Goal: Communication & Community: Answer question/provide support

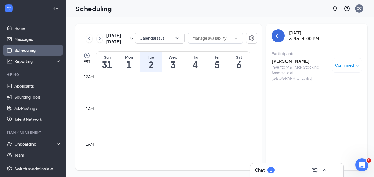
scroll to position [353, 0]
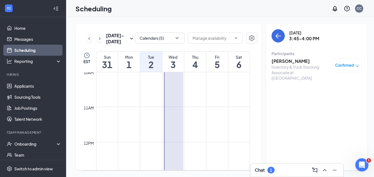
click at [276, 167] on div "Chat 1" at bounding box center [297, 169] width 84 height 9
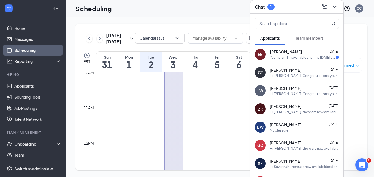
click at [303, 39] on span "Team members" at bounding box center [309, 38] width 28 height 5
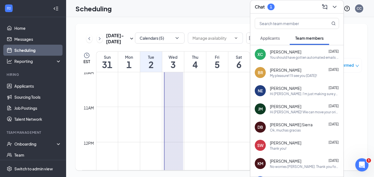
click at [292, 55] on div "You should have gotten automated emails for Probiz. Please make sure to downloa…" at bounding box center [304, 57] width 69 height 5
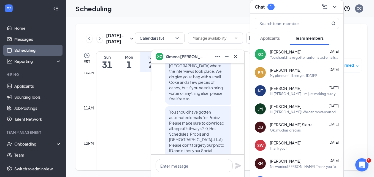
scroll to position [-55, 0]
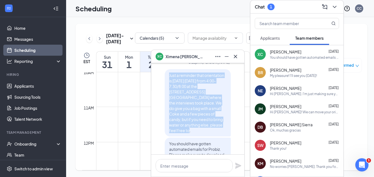
drag, startPoint x: 193, startPoint y: 137, endPoint x: 165, endPoint y: 86, distance: 57.6
click at [169, 86] on p "Just a reminder that orientation is [DATE] [DATE] from 4:00-7:30/8:00 at the [S…" at bounding box center [197, 102] width 57 height 61
drag, startPoint x: 165, startPoint y: 86, endPoint x: 196, endPoint y: 94, distance: 32.1
copy span "Just a reminder that orientation is [DATE] [DATE] from 4:00-7:30/8:00 at the [S…"
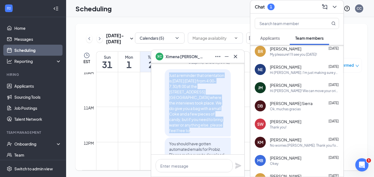
scroll to position [28, 0]
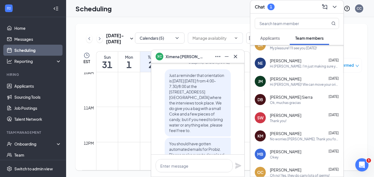
click at [292, 116] on span "[PERSON_NAME]" at bounding box center [285, 115] width 31 height 6
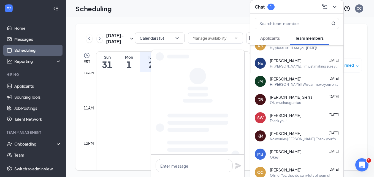
scroll to position [0, 0]
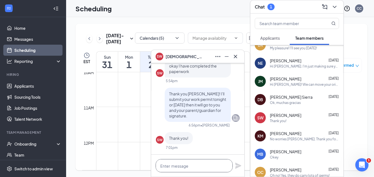
paste textarea "Just a reminder that orientation is [DATE] [DATE] from 4:00-7:30/8:00 at the [S…"
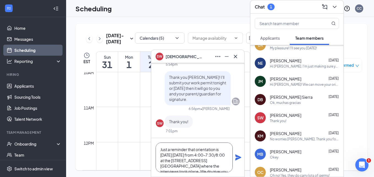
click at [178, 154] on textarea "Just a reminder that orientation is [DATE] [DATE] from 4:00-7:30/8:00 at the [S…" at bounding box center [194, 157] width 77 height 30
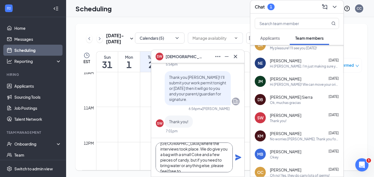
type textarea "Just a reminder that orientation is [DATE] [DATE] from 4:00-7:30/8:00 at the [S…"
click at [238, 157] on icon "Plane" at bounding box center [238, 157] width 6 height 6
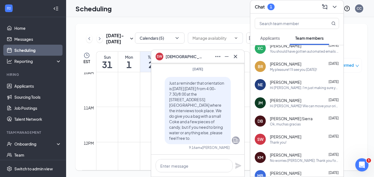
scroll to position [0, 0]
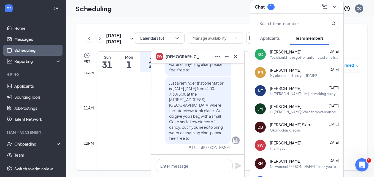
click at [291, 54] on span "[PERSON_NAME]" at bounding box center [285, 52] width 31 height 6
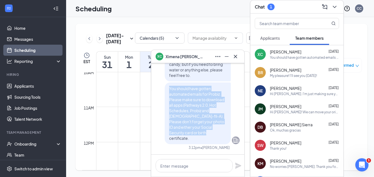
drag, startPoint x: 191, startPoint y: 137, endPoint x: 165, endPoint y: 94, distance: 50.6
click at [165, 94] on div "You should have gotten automated emails for Probiz. Please make sure to downloa…" at bounding box center [198, 113] width 66 height 62
drag, startPoint x: 165, startPoint y: 94, endPoint x: 191, endPoint y: 106, distance: 28.8
copy span "You should have gotten automated emails for Probiz. Please make sure to downloa…"
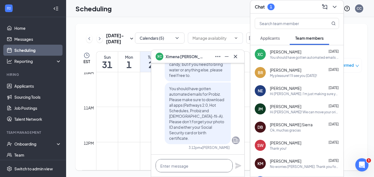
paste textarea "You should have gotten automated emails for Probiz. Please make sure to downloa…"
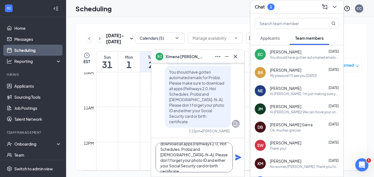
type textarea "You should have gotten automated emails for Probiz. Please make sure to downloa…"
click at [236, 157] on icon "Plane" at bounding box center [238, 157] width 7 height 7
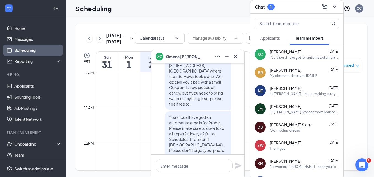
scroll to position [-193, 0]
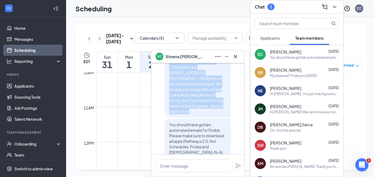
drag, startPoint x: 193, startPoint y: 129, endPoint x: 165, endPoint y: 78, distance: 57.7
click at [169, 78] on p "Just a reminder that orientation is [DATE] [DATE] from 4:00-7:30/8:00 at the [S…" at bounding box center [197, 83] width 57 height 61
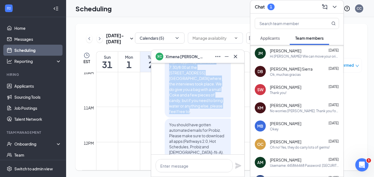
scroll to position [55, 0]
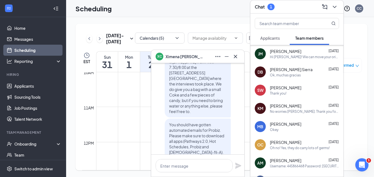
click at [285, 93] on div "Thank you!" at bounding box center [278, 93] width 17 height 5
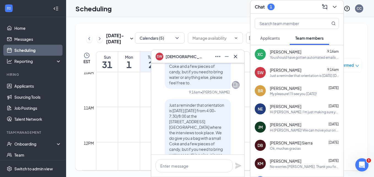
scroll to position [0, 0]
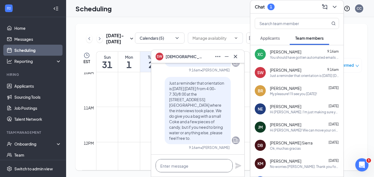
paste textarea "You should have gotten automated emails for Probiz. Please make sure to downloa…"
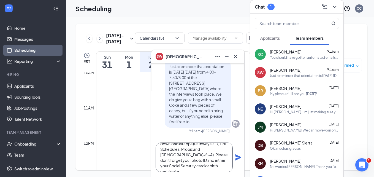
type textarea "You should have gotten automated emails for Probiz. Please make sure to downloa…"
click at [237, 157] on icon "Plane" at bounding box center [238, 157] width 7 height 7
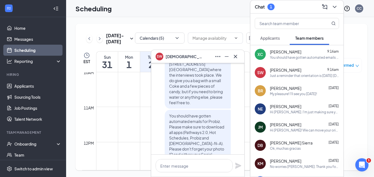
scroll to position [-195, 0]
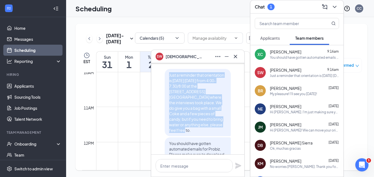
drag, startPoint x: 187, startPoint y: 145, endPoint x: 164, endPoint y: 98, distance: 52.1
click at [165, 98] on div "Just a reminder that orientation is [DATE] [DATE] from 4:00-7:30/8:00 at the [S…" at bounding box center [198, 102] width 66 height 67
drag, startPoint x: 164, startPoint y: 98, endPoint x: 178, endPoint y: 104, distance: 15.1
copy span "Just a reminder that orientation is [DATE] [DATE] from 4:00-7:30/8:00 at the [S…"
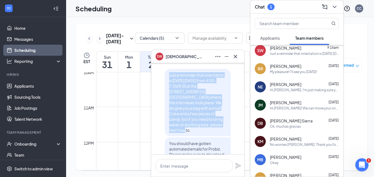
scroll to position [28, 0]
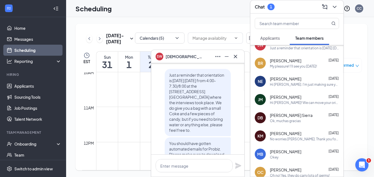
click at [287, 157] on div "Okey" at bounding box center [304, 157] width 69 height 5
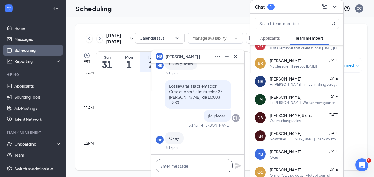
paste textarea "Les recordamos que la orientación [PERSON_NAME] miércoles 27 [PERSON_NAME] de 4…"
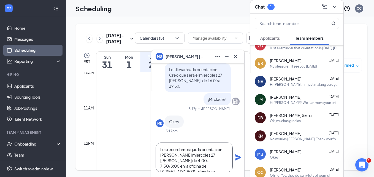
scroll to position [28, 0]
type textarea "Les recordamos que la orientación [PERSON_NAME] miércoles 27 [PERSON_NAME] de 4…"
click at [236, 156] on icon "Plane" at bounding box center [238, 157] width 6 height 6
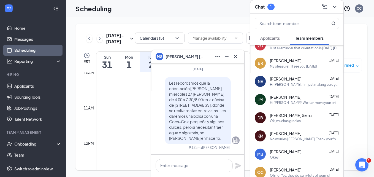
scroll to position [0, 0]
click at [287, 117] on span "[PERSON_NAME] Sierra" at bounding box center [291, 115] width 43 height 6
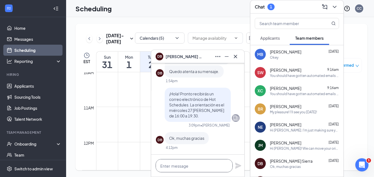
paste textarea "Les recordamos que la orientación [PERSON_NAME] miércoles 27 [PERSON_NAME] de 4…"
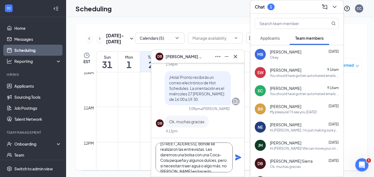
type textarea "Les recordamos que la orientación [PERSON_NAME] miércoles 27 [PERSON_NAME] de 4…"
click at [237, 156] on icon "Plane" at bounding box center [238, 157] width 6 height 6
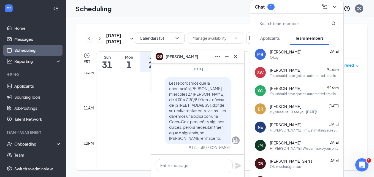
scroll to position [0, 0]
click at [281, 74] on div "You should have gotten automated emails for Probiz. Please make sure to downloa…" at bounding box center [304, 75] width 69 height 5
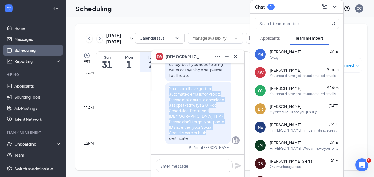
drag, startPoint x: 197, startPoint y: 138, endPoint x: 164, endPoint y: 95, distance: 54.0
click at [165, 95] on div "You should have gotten automated emails for Probiz. Please make sure to downloa…" at bounding box center [198, 113] width 66 height 62
drag, startPoint x: 164, startPoint y: 95, endPoint x: 177, endPoint y: 99, distance: 13.2
copy span "You should have gotten automated emails for Probiz. Please make sure to downloa…"
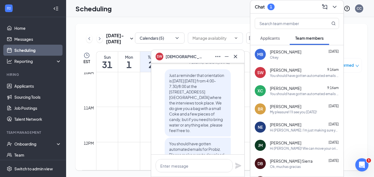
click at [288, 58] on div "Okey" at bounding box center [304, 57] width 69 height 5
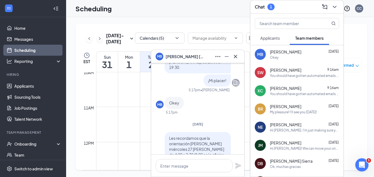
scroll to position [0, 0]
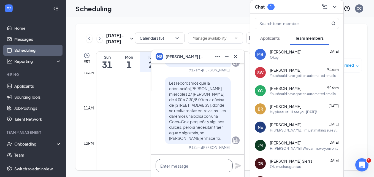
click at [182, 164] on textarea at bounding box center [194, 165] width 77 height 13
paste textarea "Deberías [PERSON_NAME] recibido correos electrónicos automáticos de Probiz. Ase…"
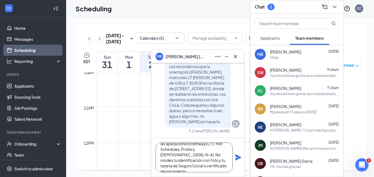
type textarea "Deberías [PERSON_NAME] recibido correos electrónicos automáticos de Probiz. Ase…"
click at [237, 159] on icon "Plane" at bounding box center [238, 157] width 6 height 6
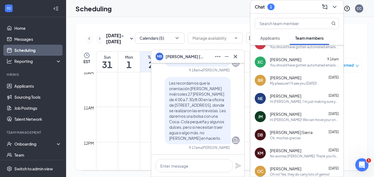
scroll to position [0, 0]
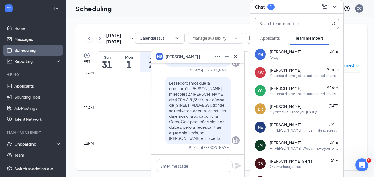
click at [288, 25] on input "text" at bounding box center [287, 23] width 65 height 10
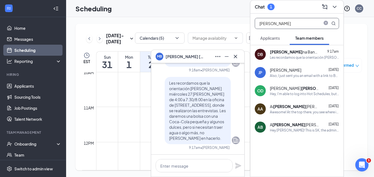
type input "[PERSON_NAME]"
click at [285, 57] on div "Les recordamos que la orientación [PERSON_NAME] miércoles 27 [PERSON_NAME] de 4…" at bounding box center [304, 57] width 69 height 5
paste textarea "Deberías [PERSON_NAME] recibido correos electrónicos automáticos de Probiz. Ase…"
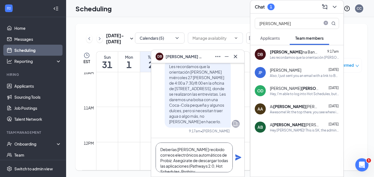
scroll to position [22, 0]
type textarea "Deberías [PERSON_NAME] recibido correos electrónicos automáticos de Probiz. Ase…"
click at [238, 158] on icon "Plane" at bounding box center [238, 157] width 6 height 6
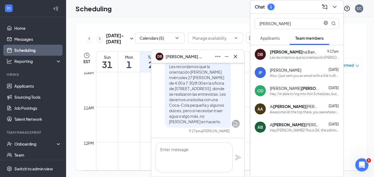
scroll to position [0, 0]
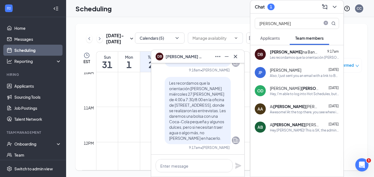
click at [271, 33] on button "Applicants" at bounding box center [270, 38] width 31 height 14
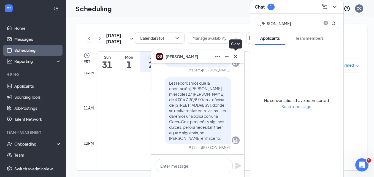
click at [234, 56] on icon "Cross" at bounding box center [235, 56] width 7 height 7
